Goal: Transaction & Acquisition: Purchase product/service

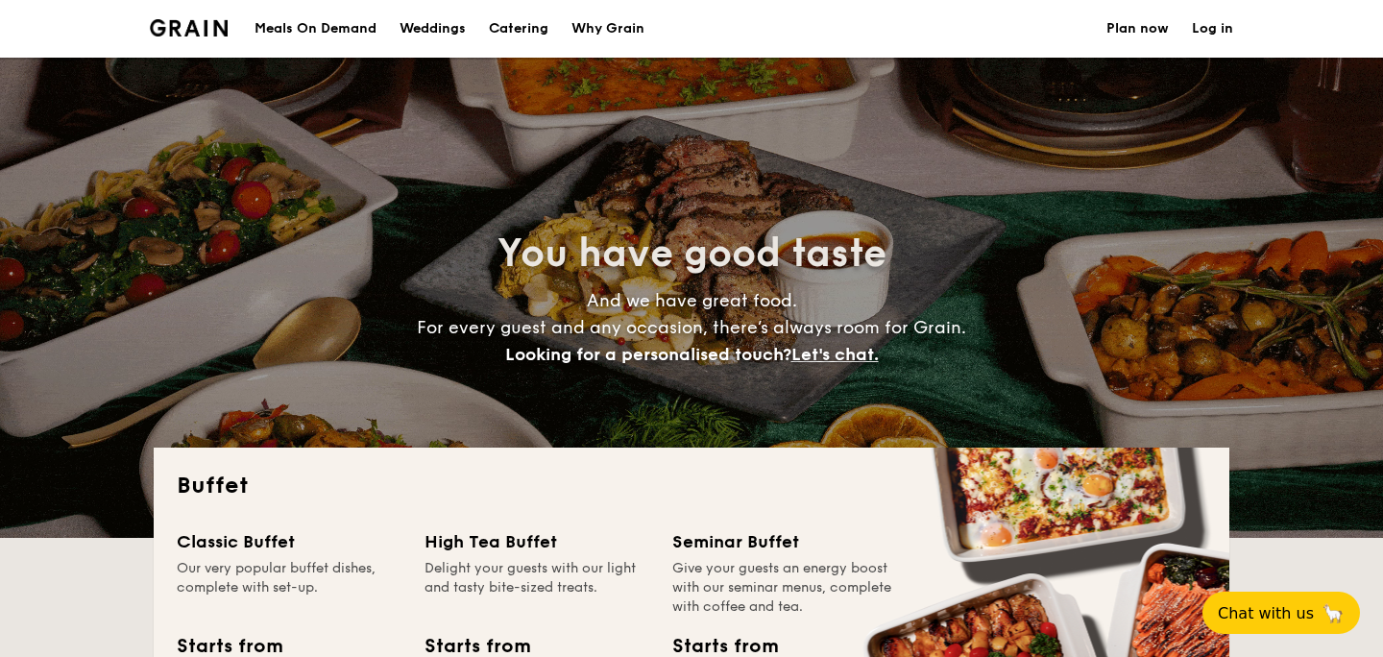
select select
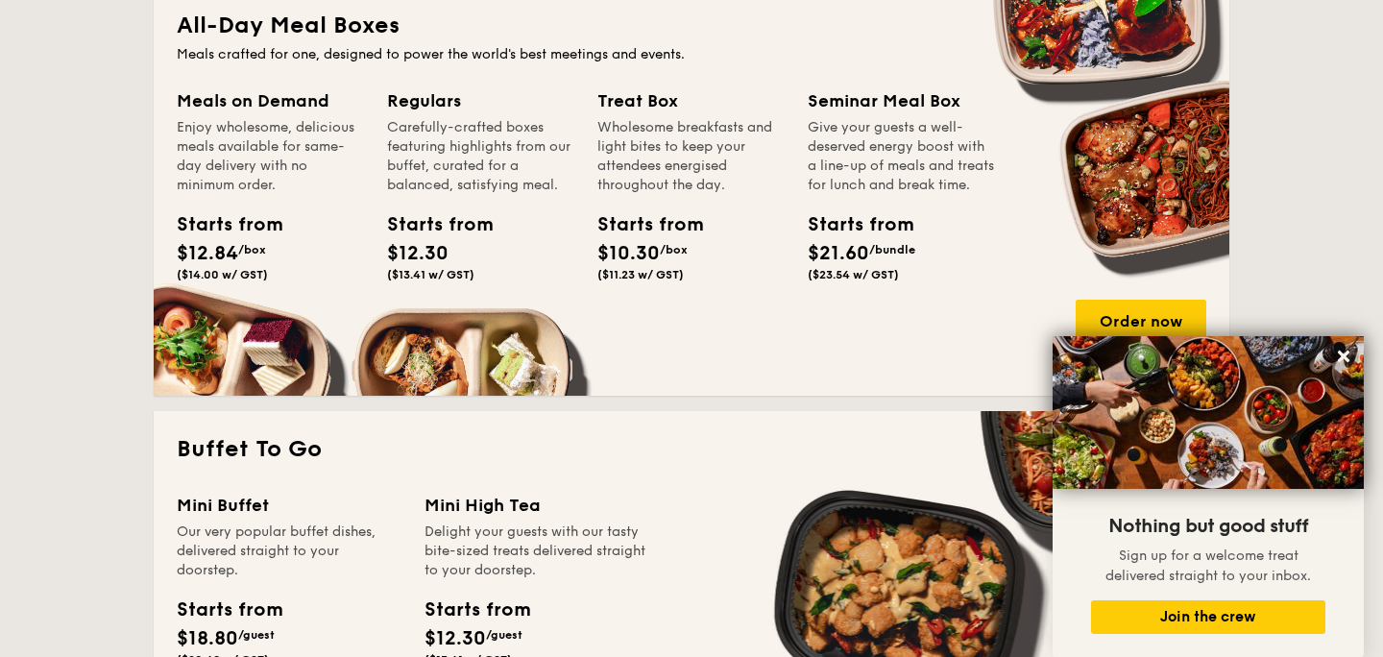
scroll to position [880, 0]
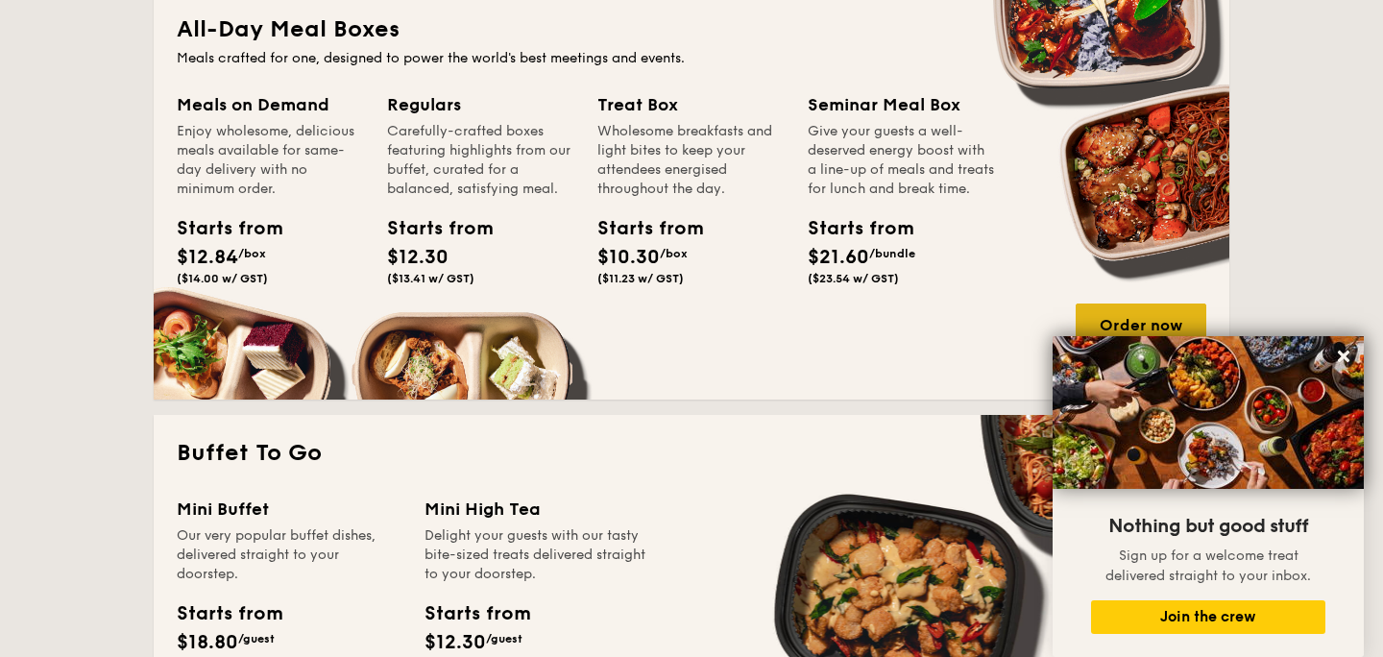
click at [1099, 311] on div "Order now" at bounding box center [1141, 325] width 131 height 42
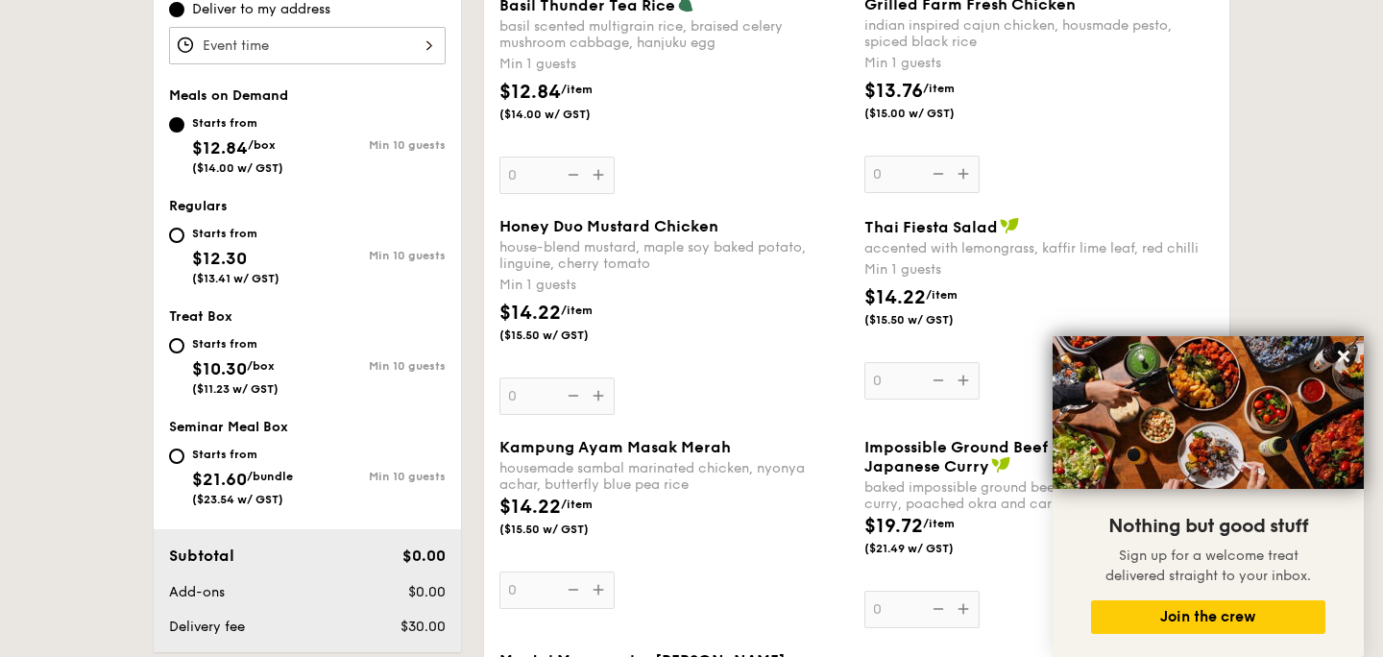
scroll to position [671, 0]
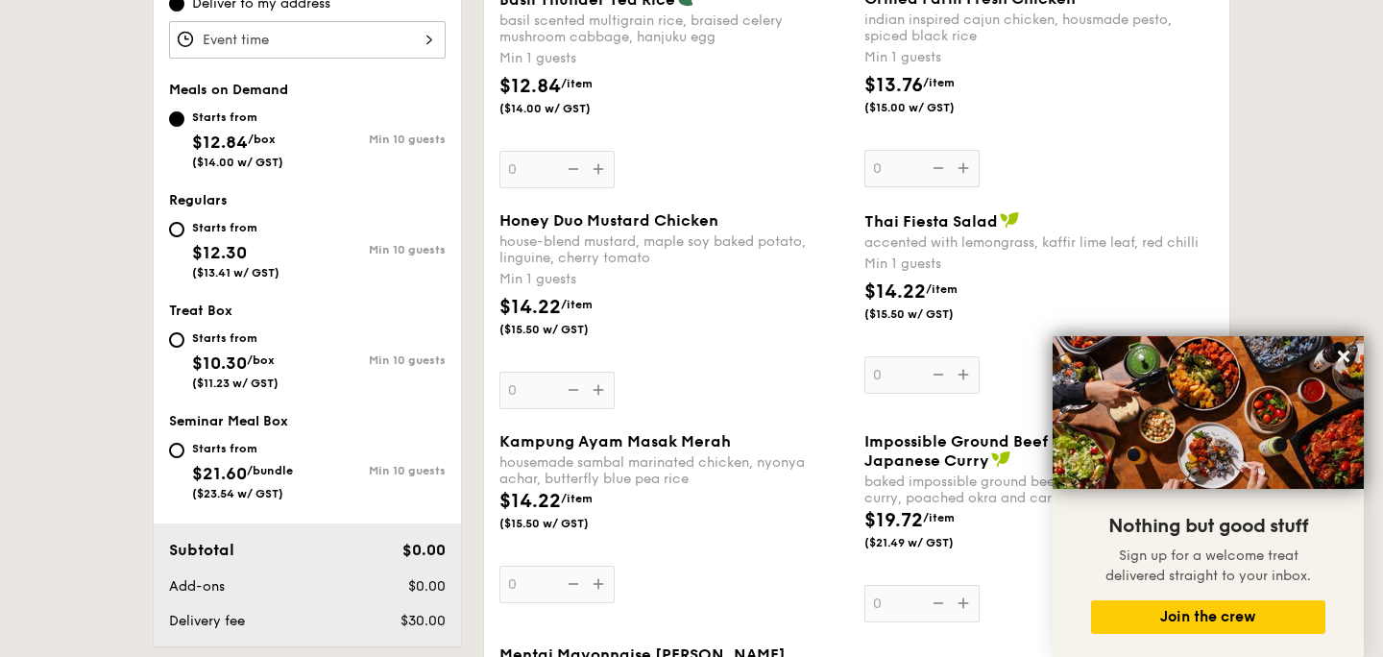
click at [232, 246] on span "$12.30" at bounding box center [219, 252] width 55 height 21
click at [184, 237] on input "Starts from $12.30 ($13.41 w/ GST) Min 10 guests" at bounding box center [176, 229] width 15 height 15
radio input "true"
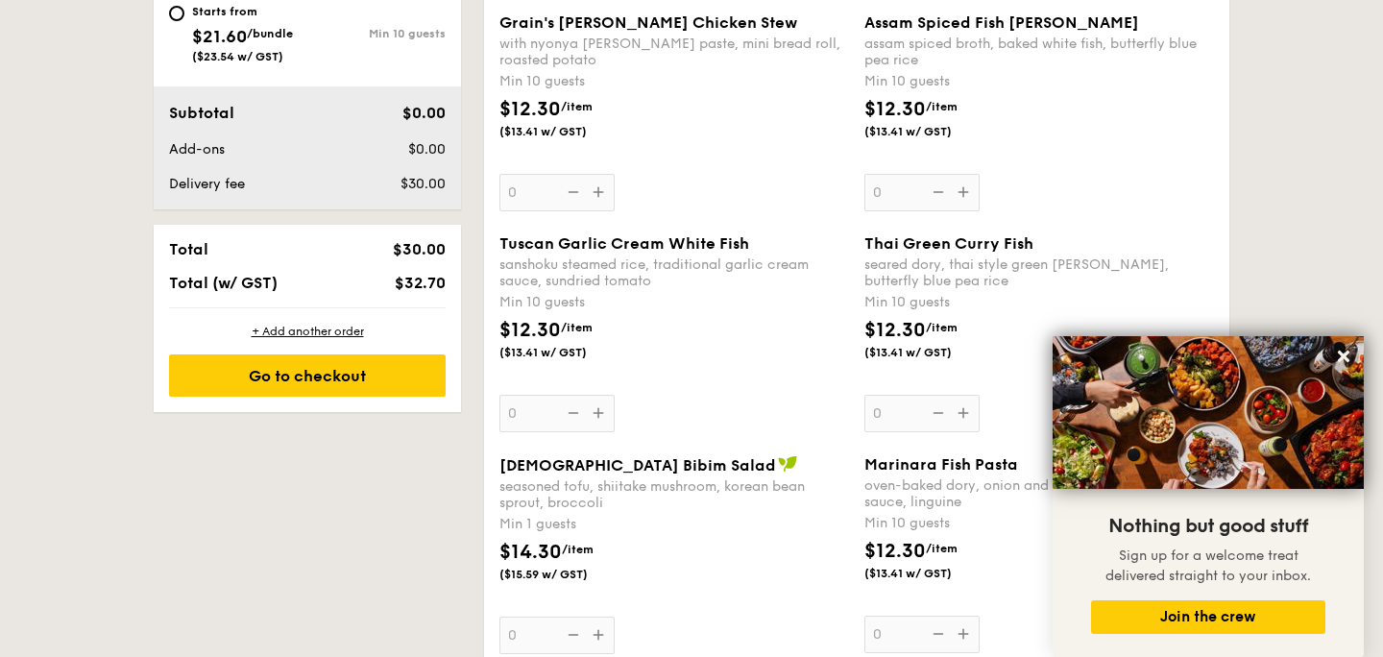
scroll to position [1116, 0]
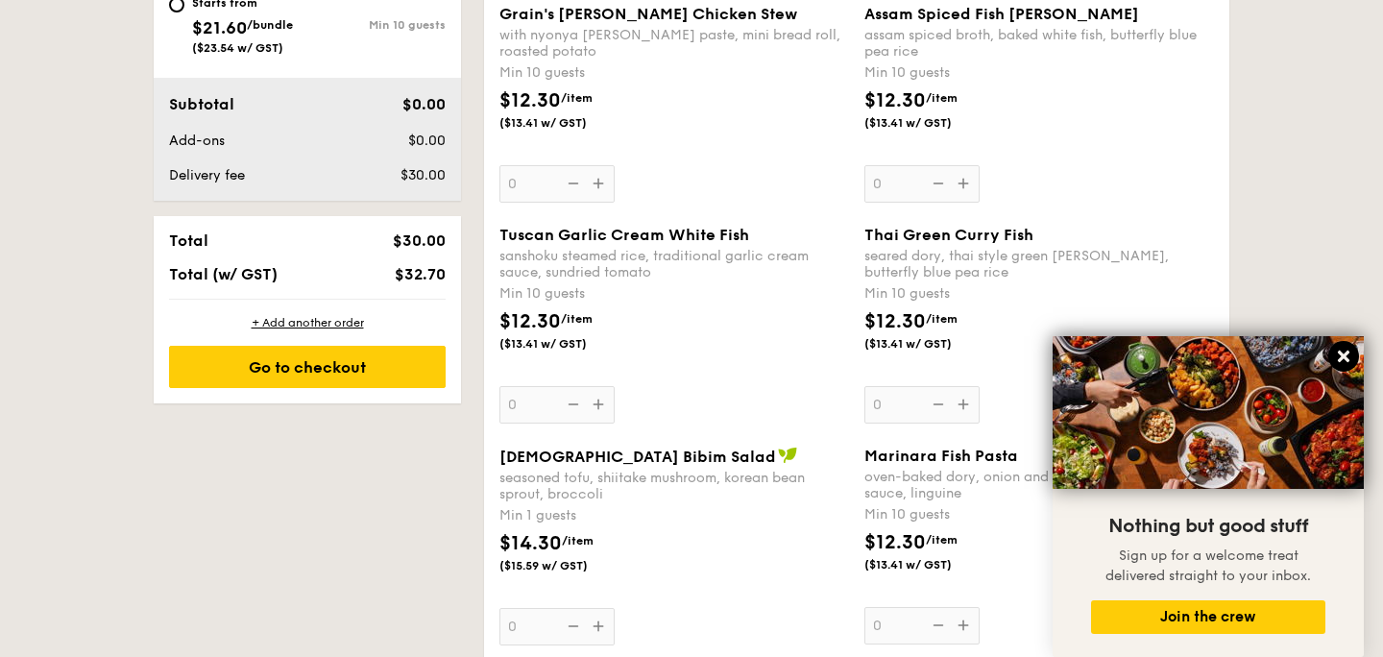
click at [1350, 356] on icon at bounding box center [1343, 356] width 17 height 17
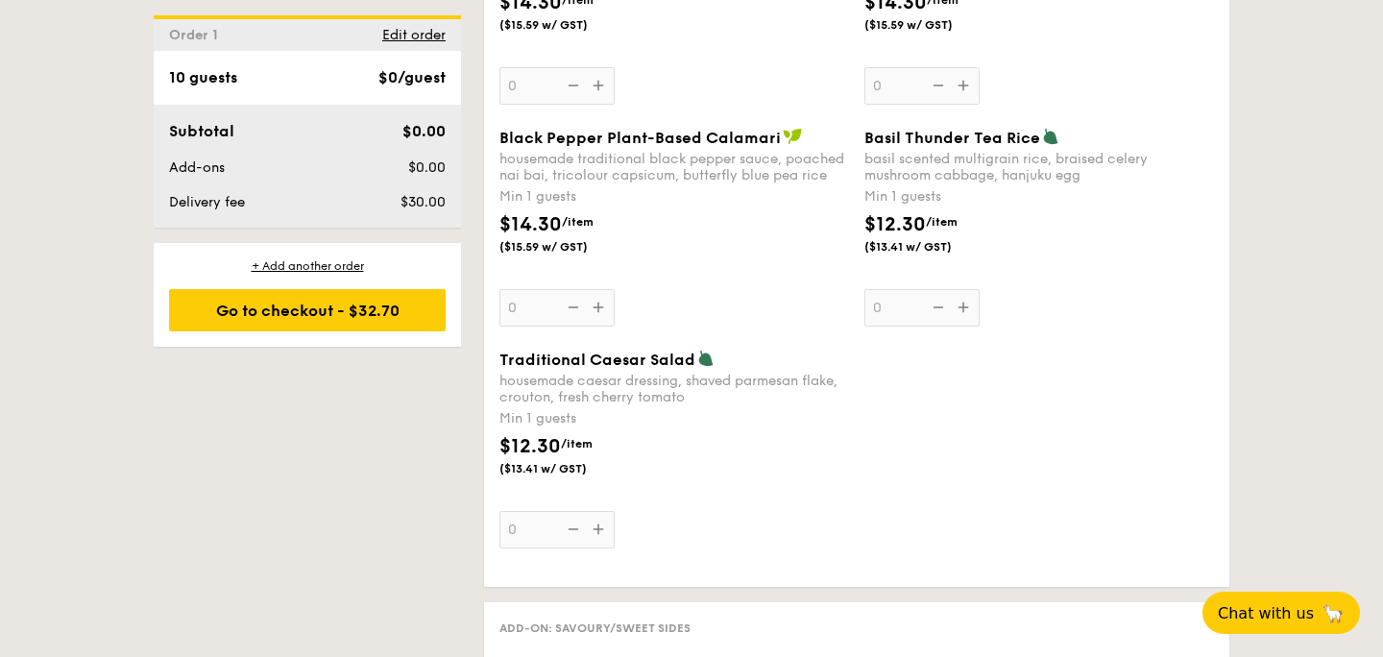
scroll to position [2329, 0]
